Goal: Navigation & Orientation: Find specific page/section

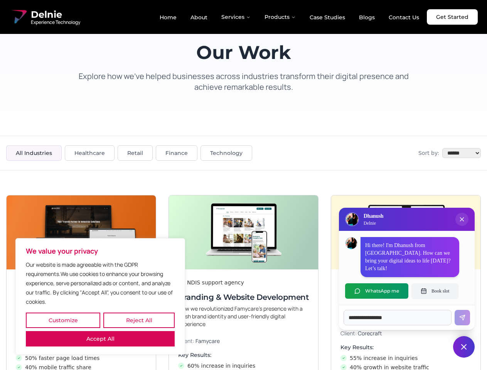
click at [63, 320] on button "Customize" at bounding box center [63, 320] width 74 height 15
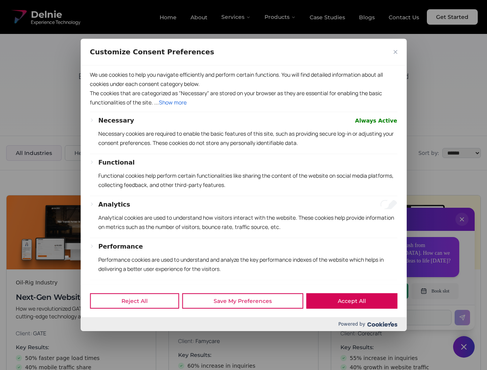
click at [139, 320] on div at bounding box center [243, 185] width 487 height 370
click at [100, 331] on div "Customize Consent Preferences We use cookies to help you navigate efficiently a…" at bounding box center [244, 185] width 326 height 292
click at [243, 185] on div "Functional Functional cookies help perform certain functionalities like sharing…" at bounding box center [247, 177] width 299 height 38
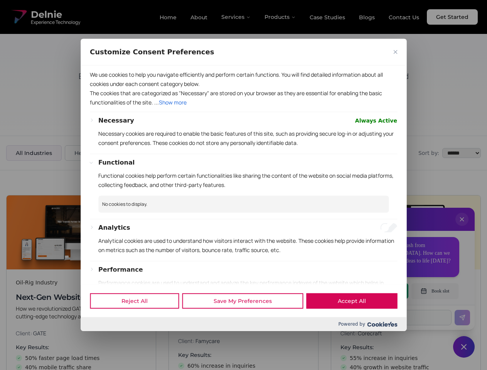
click at [462, 227] on div at bounding box center [243, 185] width 487 height 370
click at [377, 291] on div "Reject All Save My Preferences Accept All" at bounding box center [244, 300] width 326 height 33
click at [435, 291] on div at bounding box center [243, 185] width 487 height 370
click at [464, 347] on div at bounding box center [243, 185] width 487 height 370
click at [236, 17] on div at bounding box center [243, 185] width 487 height 370
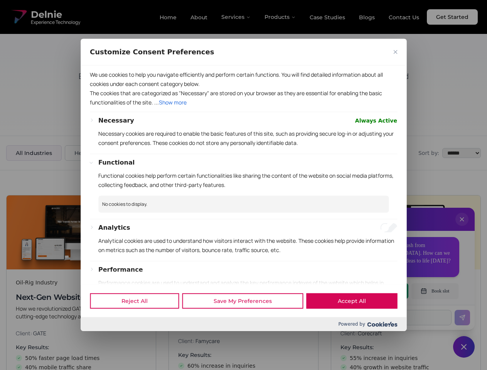
click at [280, 17] on div at bounding box center [243, 185] width 487 height 370
